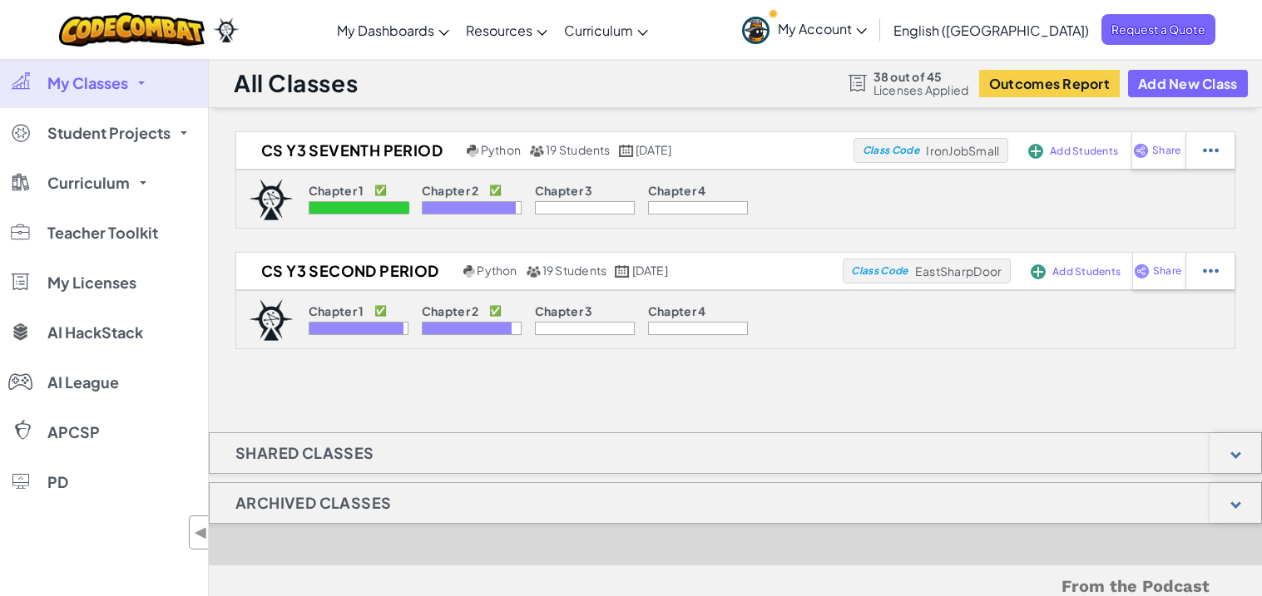
click at [870, 85] on div "38 out of 45 Licenses Applied" at bounding box center [908, 83] width 121 height 27
click at [956, 85] on span "Licenses Applied" at bounding box center [921, 89] width 96 height 13
click at [888, 92] on span "Licenses Applied" at bounding box center [921, 89] width 96 height 13
click at [449, 32] on icon at bounding box center [443, 33] width 11 height 6
click at [119, 92] on link "My Classes" at bounding box center [104, 83] width 208 height 50
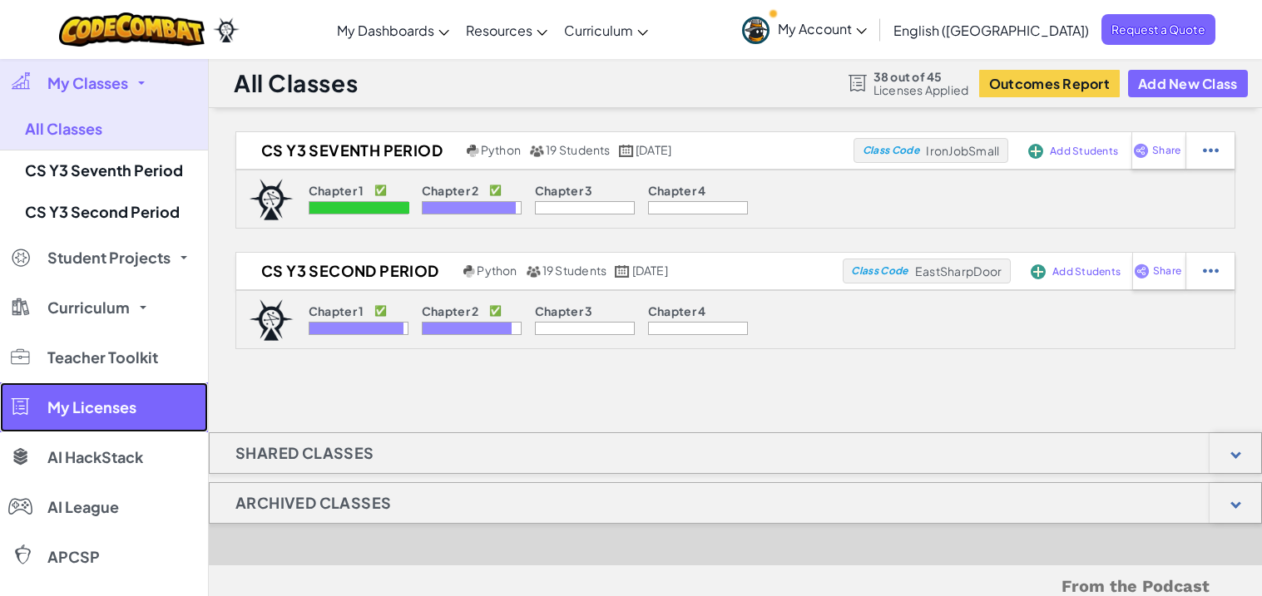
click at [95, 400] on span "My Licenses" at bounding box center [91, 407] width 89 height 15
